Goal: Task Accomplishment & Management: Complete application form

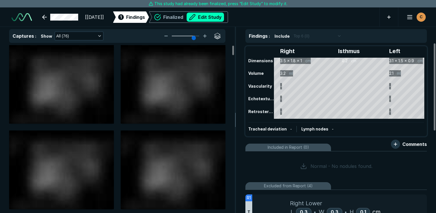
scroll to position [1558, 2694]
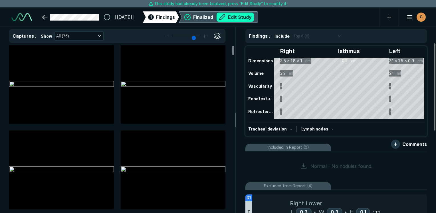
click at [243, 14] on button "Edit Study" at bounding box center [234, 17] width 37 height 9
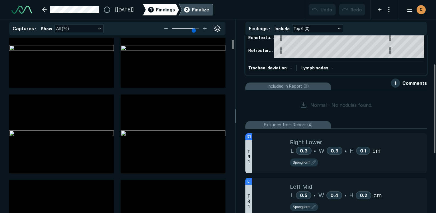
scroll to position [57, 0]
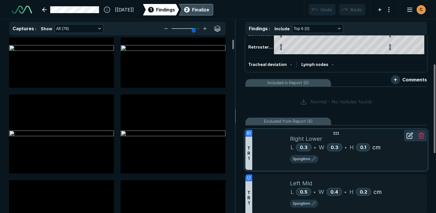
click at [335, 134] on icon at bounding box center [336, 133] width 7 height 7
click at [338, 134] on circle at bounding box center [338, 134] width 1 height 1
click at [407, 138] on icon at bounding box center [409, 135] width 7 height 7
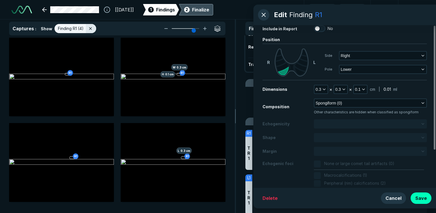
scroll to position [0, 0]
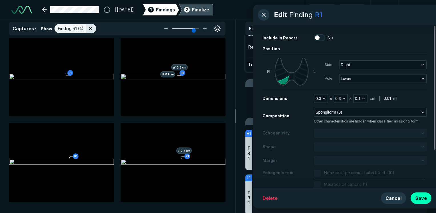
click at [315, 39] on input "No" at bounding box center [317, 37] width 7 height 7
click at [317, 39] on input "Yes" at bounding box center [317, 37] width 7 height 7
checkbox input "false"
click at [264, 18] on button "button" at bounding box center [263, 14] width 11 height 11
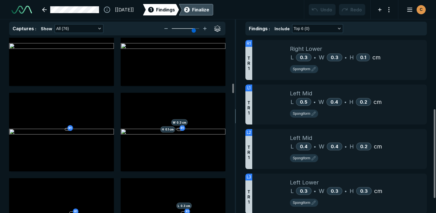
scroll to position [856, 0]
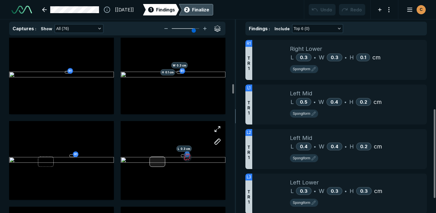
click at [152, 162] on div at bounding box center [157, 161] width 16 height 10
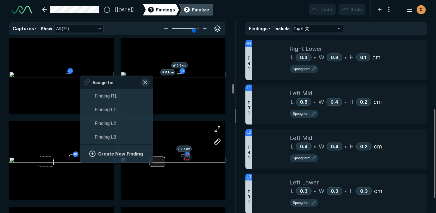
scroll to position [967, 1057]
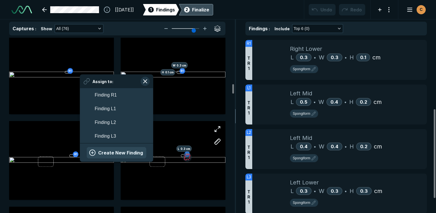
click at [109, 149] on button "Create New Finding" at bounding box center [117, 152] width 60 height 11
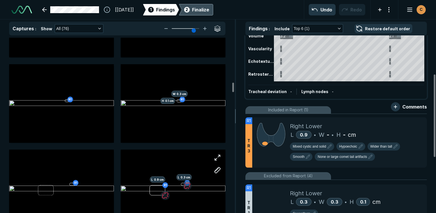
scroll to position [86, 0]
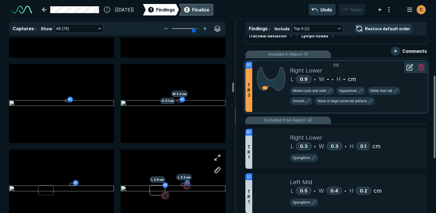
click at [422, 67] on icon at bounding box center [421, 67] width 7 height 7
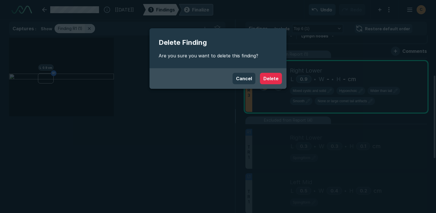
scroll to position [1459, 1697]
click at [268, 77] on button "Delete" at bounding box center [271, 78] width 22 height 11
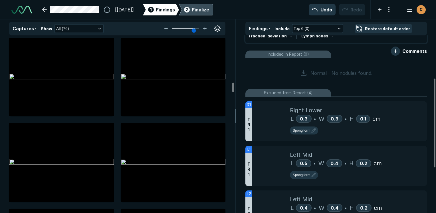
scroll to position [827, 0]
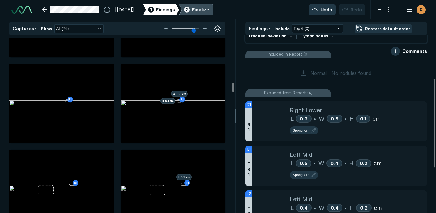
click at [209, 7] on div "Finalize" at bounding box center [200, 9] width 17 height 7
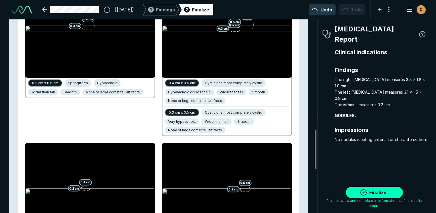
scroll to position [542, 0]
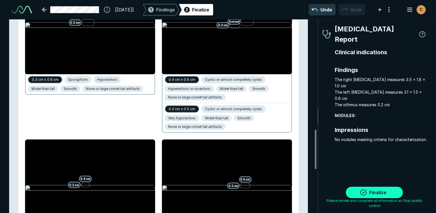
click at [388, 194] on button "Finalize" at bounding box center [374, 192] width 57 height 11
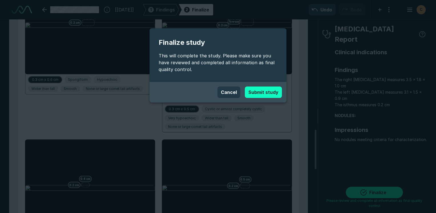
click at [277, 92] on button "Submit study" at bounding box center [263, 91] width 37 height 11
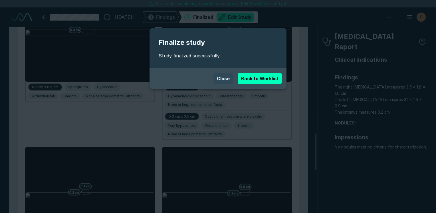
click at [230, 76] on button "Close" at bounding box center [223, 78] width 20 height 11
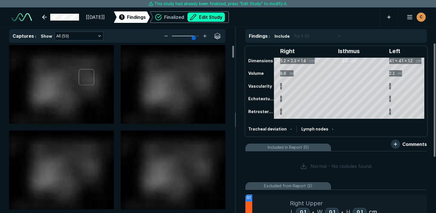
scroll to position [1558, 2694]
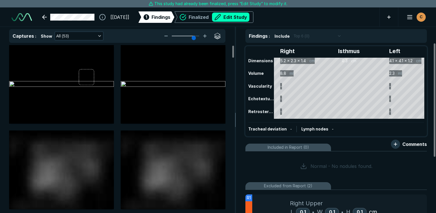
click at [242, 14] on button "Edit Study" at bounding box center [230, 17] width 37 height 9
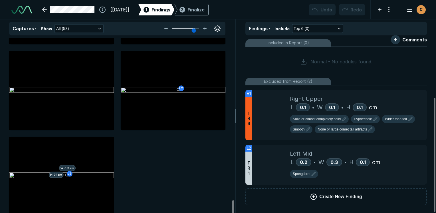
scroll to position [2103, 0]
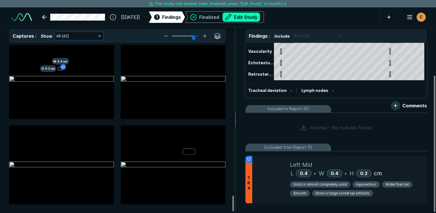
scroll to position [40, 0]
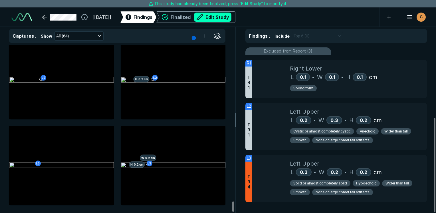
scroll to position [2566, 0]
